Goal: Find specific page/section: Find specific page/section

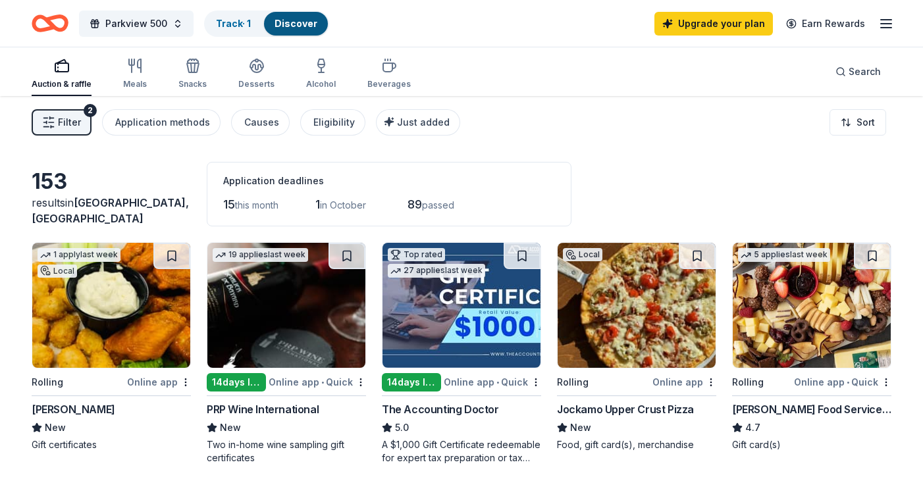
scroll to position [211, 0]
click at [71, 117] on span "Filter" at bounding box center [69, 123] width 23 height 16
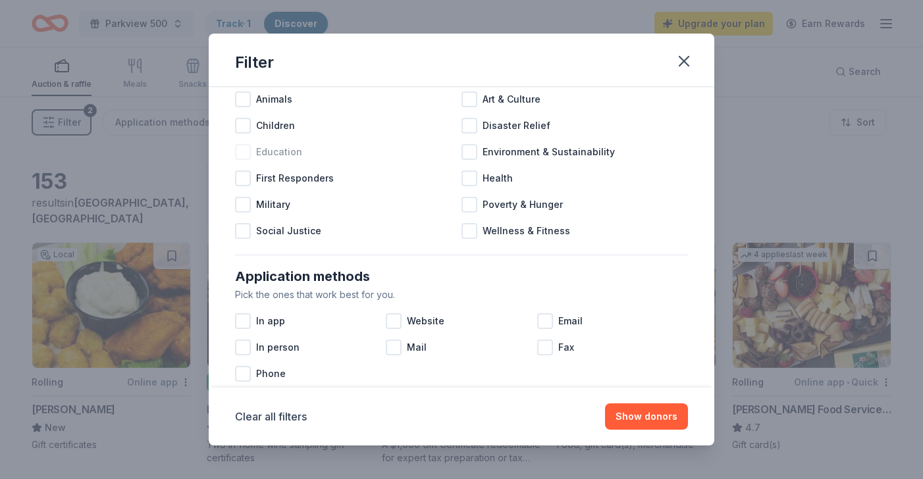
scroll to position [45, 0]
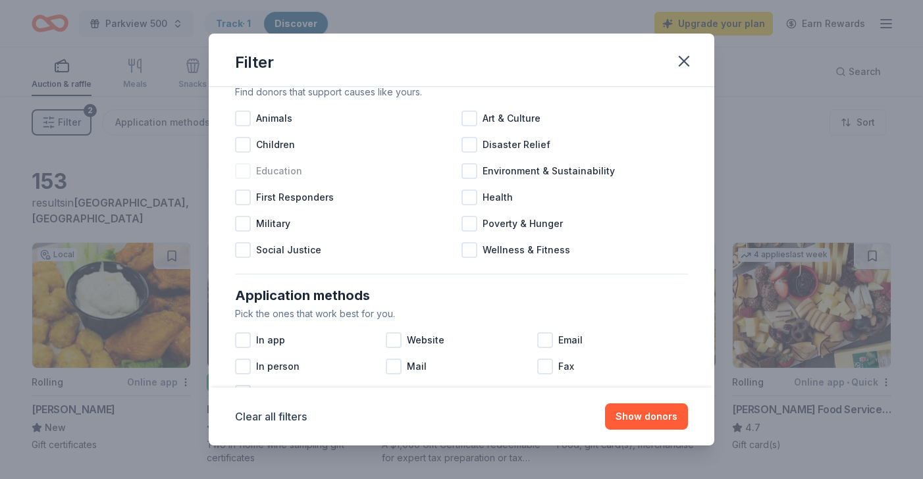
click at [249, 172] on div at bounding box center [243, 171] width 16 height 16
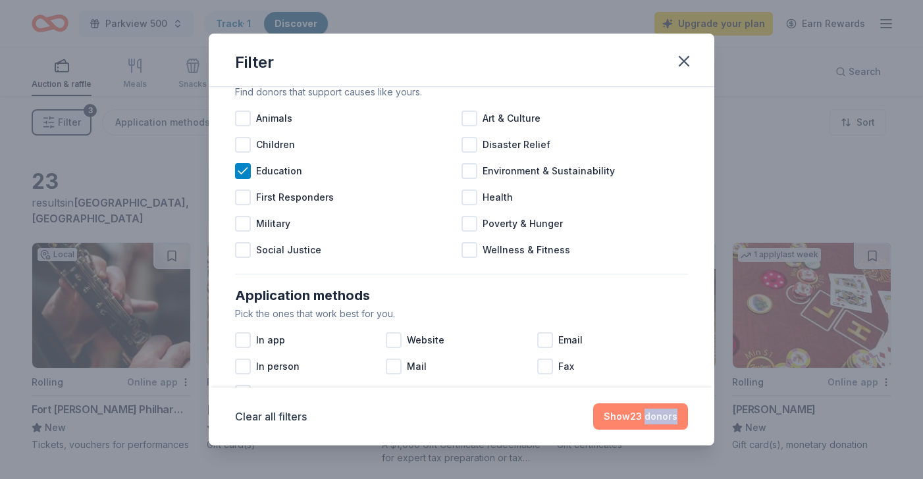
click at [623, 415] on button "Show 23 donors" at bounding box center [640, 416] width 95 height 26
